Goal: Navigation & Orientation: Find specific page/section

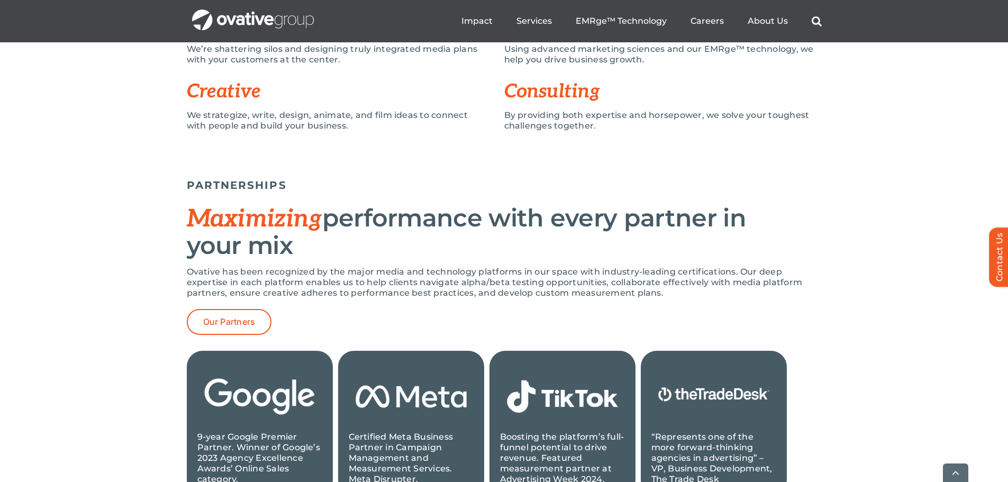
scroll to position [1058, 0]
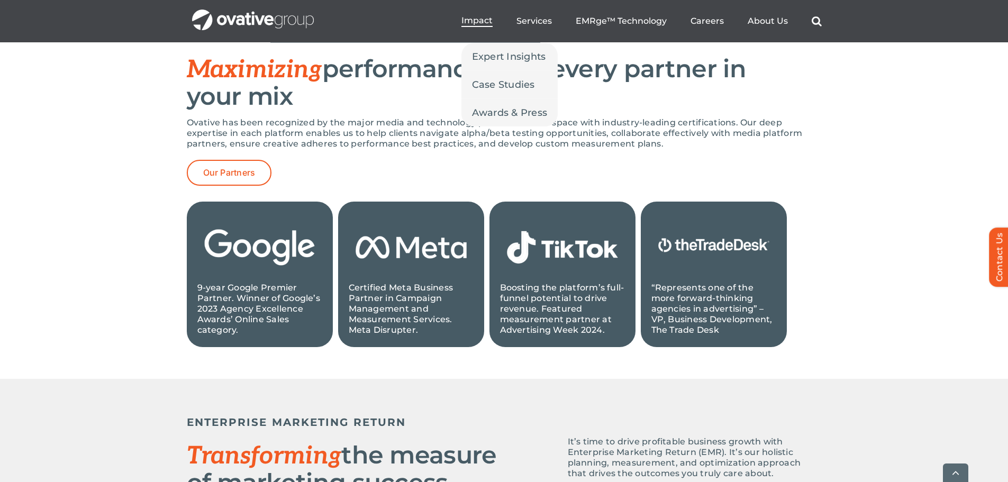
click at [477, 22] on span "Impact" at bounding box center [476, 20] width 31 height 11
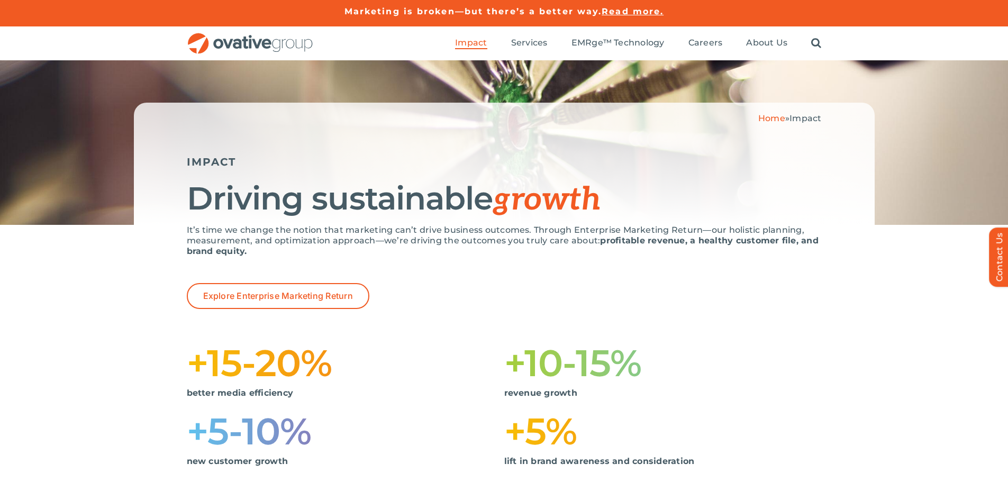
click at [143, 220] on div "Home » Impact IMPACT Driving sustainable growth" at bounding box center [504, 164] width 741 height 122
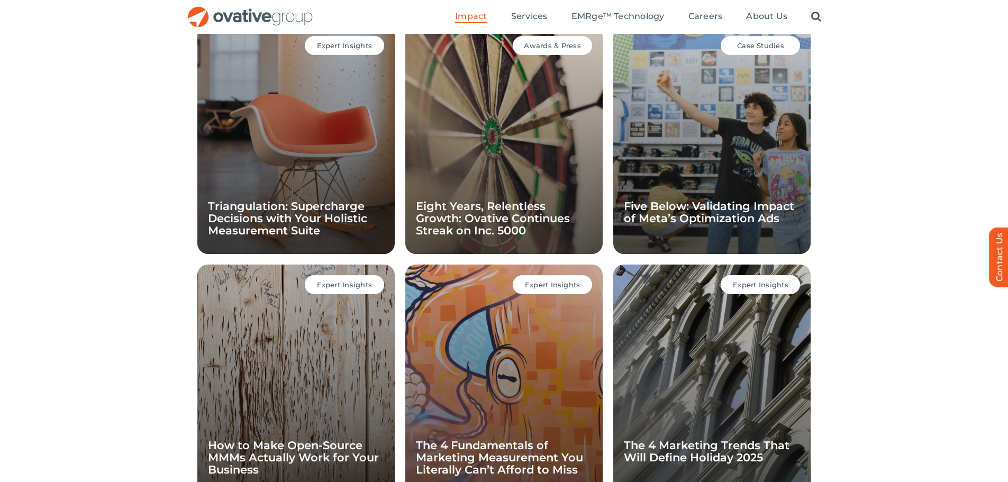
scroll to position [677, 0]
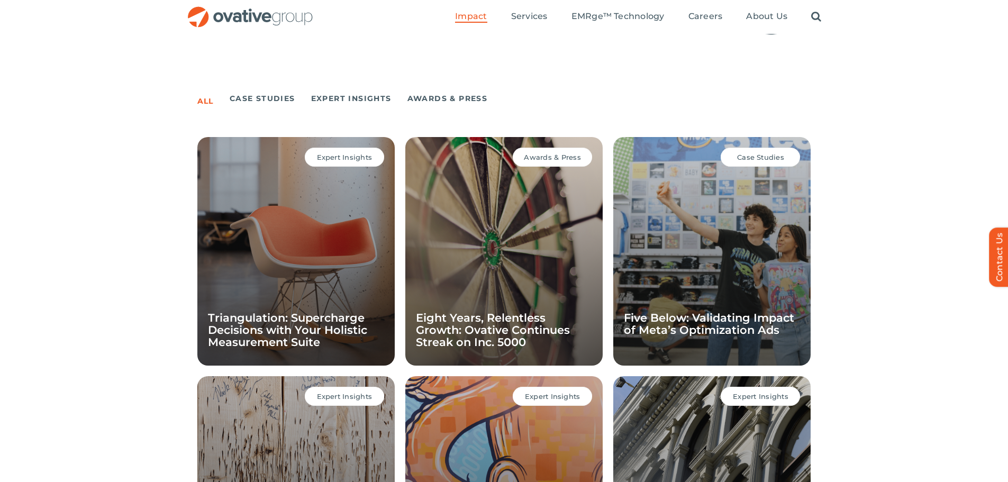
click at [272, 16] on img "OG_Full_horizontal_RGB" at bounding box center [250, 17] width 127 height 22
